Goal: Information Seeking & Learning: Learn about a topic

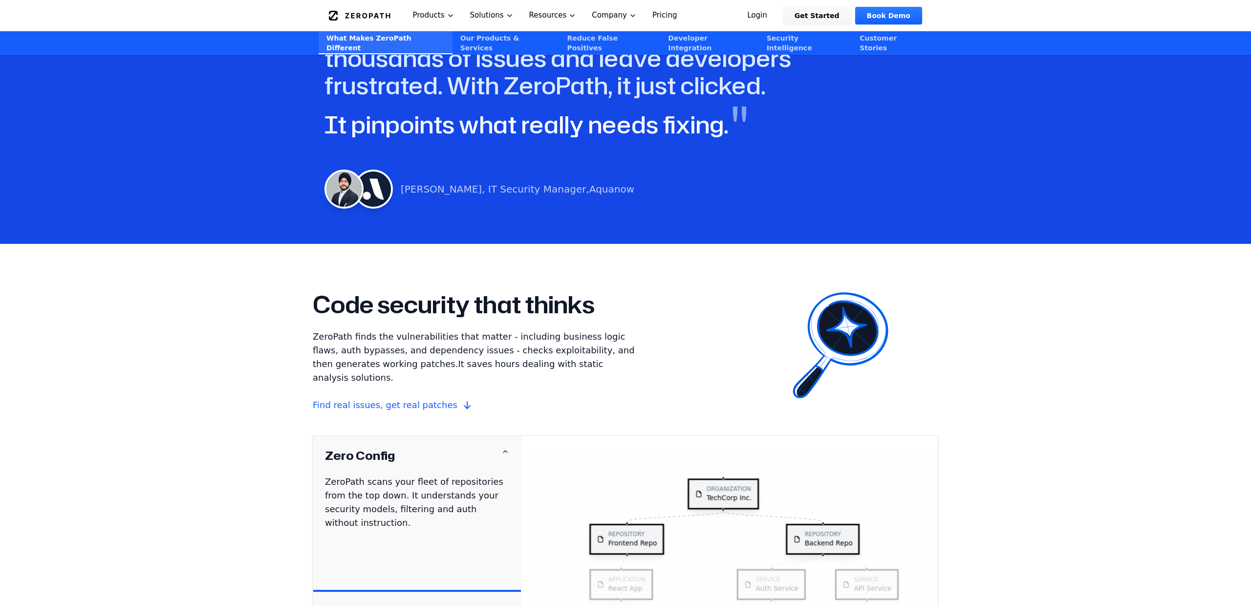
scroll to position [423, 0]
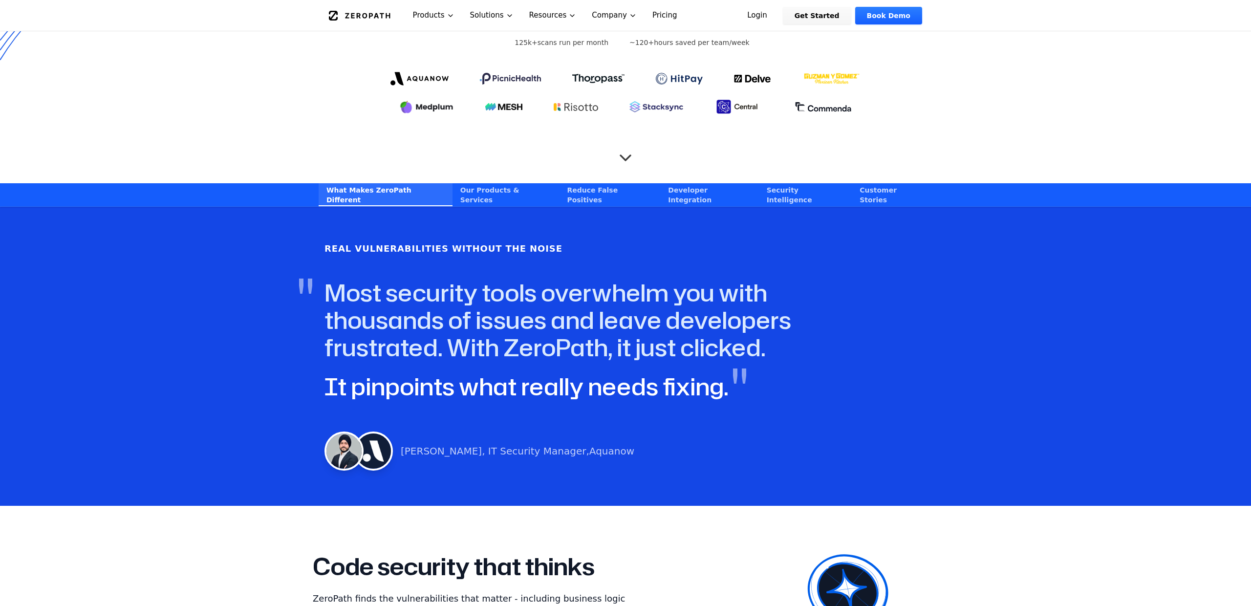
click at [667, 9] on link "Pricing" at bounding box center [665, 15] width 41 height 31
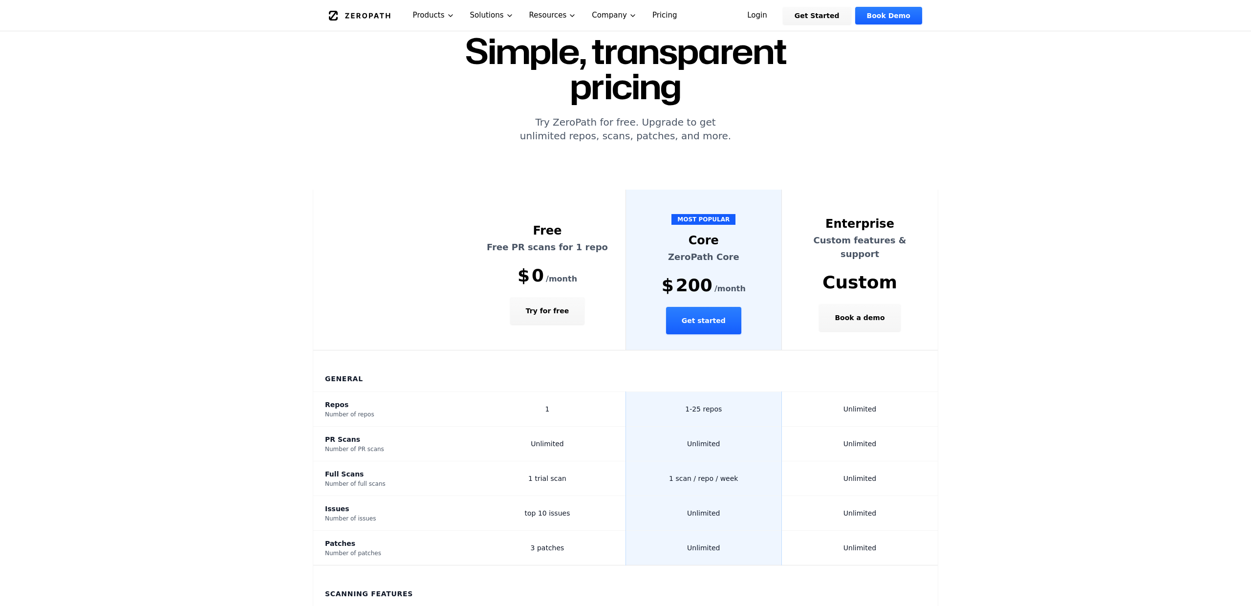
scroll to position [178, 0]
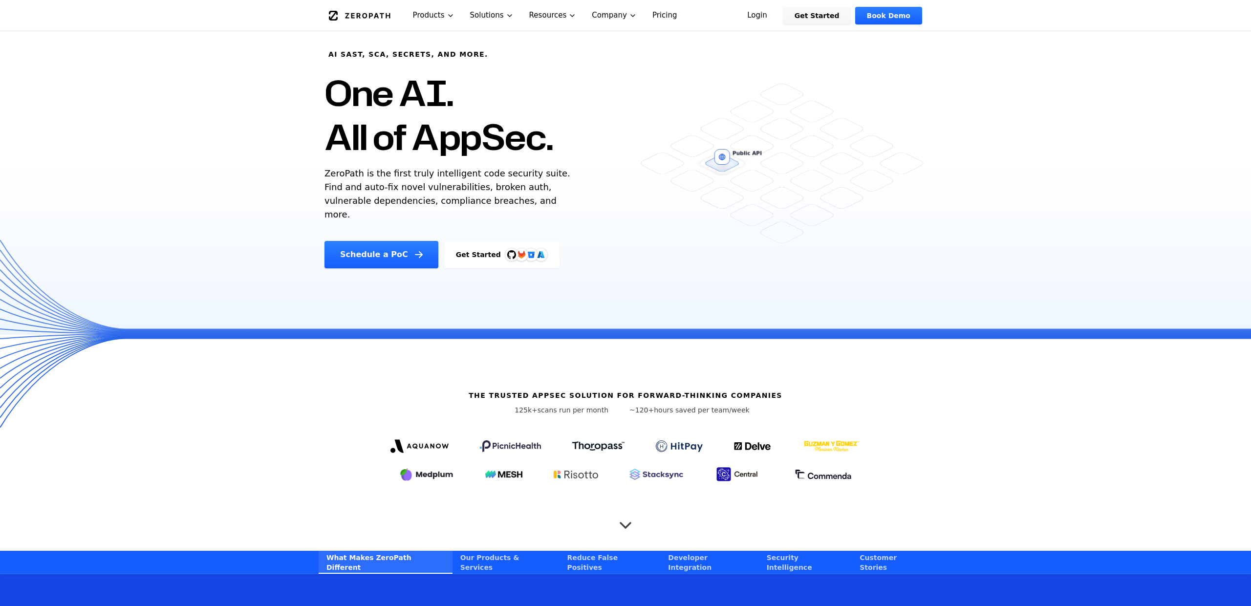
scroll to position [49, 0]
